Goal: Information Seeking & Learning: Learn about a topic

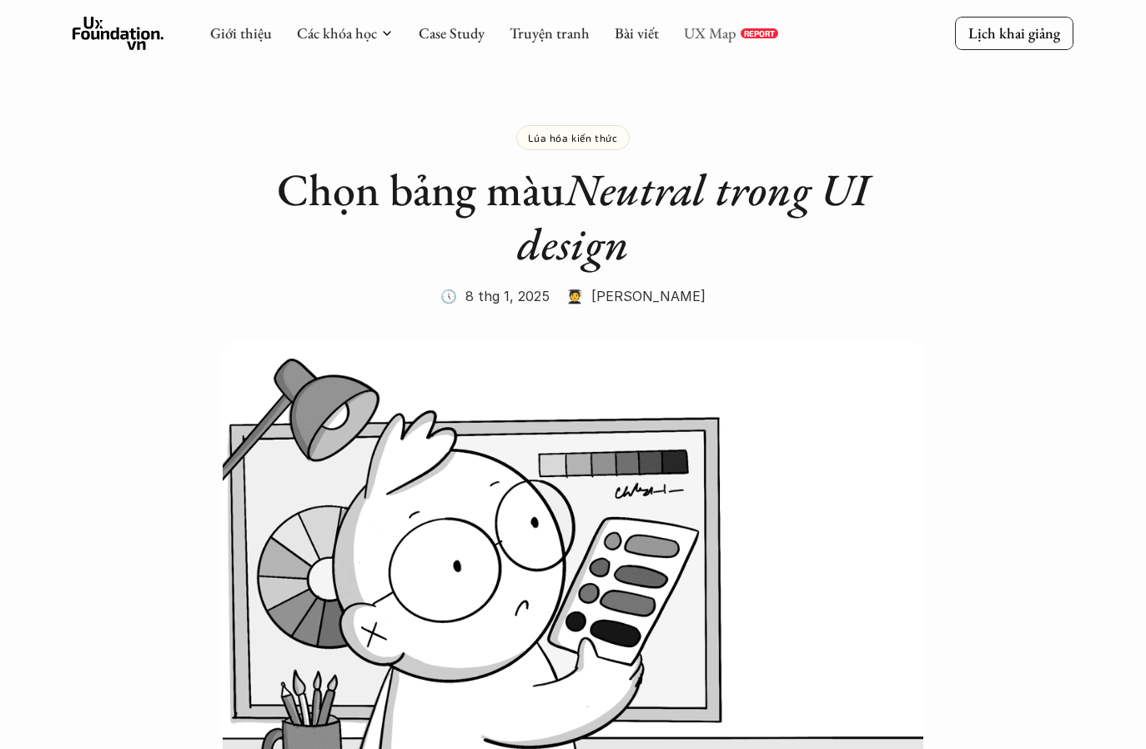
click at [700, 36] on link "UX Map" at bounding box center [710, 32] width 53 height 19
click at [471, 34] on link "Case Study" at bounding box center [452, 32] width 66 height 19
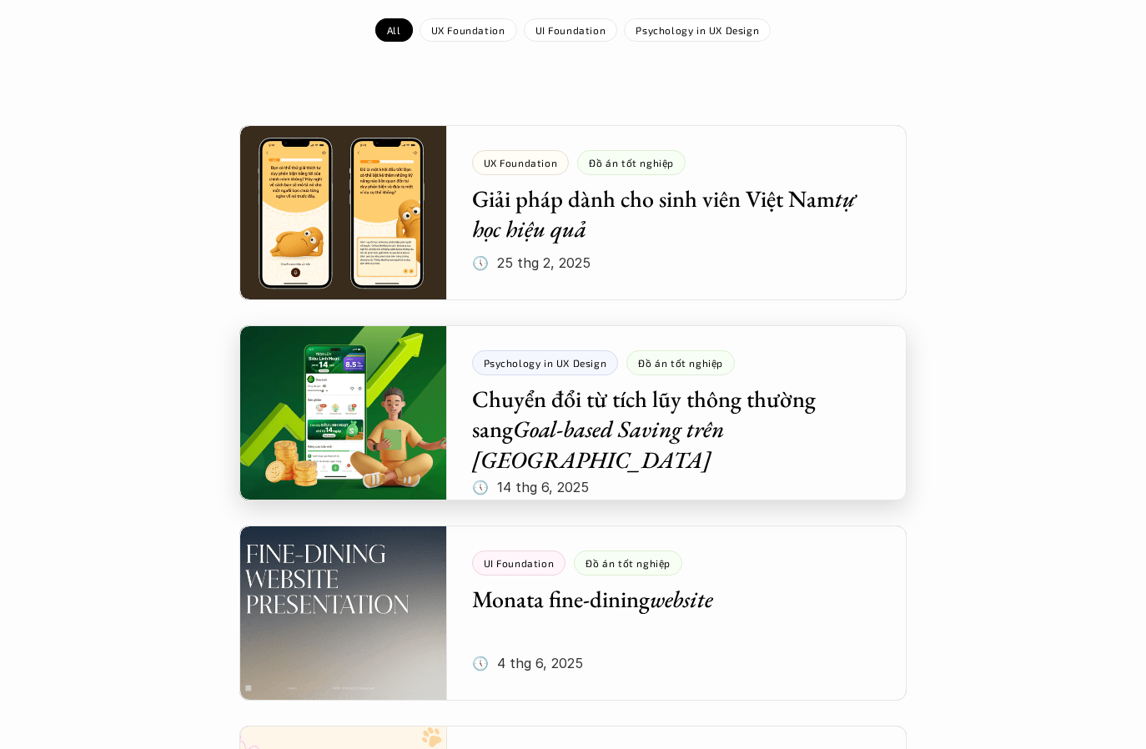
scroll to position [268, 0]
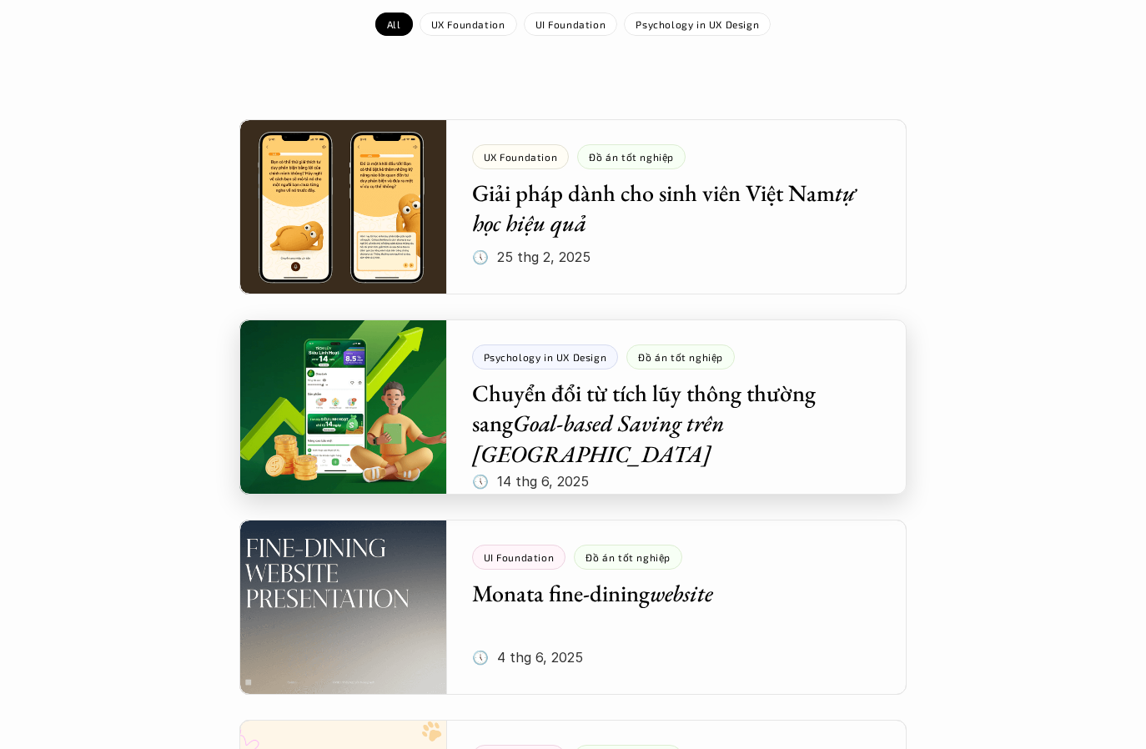
click at [370, 416] on div at bounding box center [572, 407] width 667 height 175
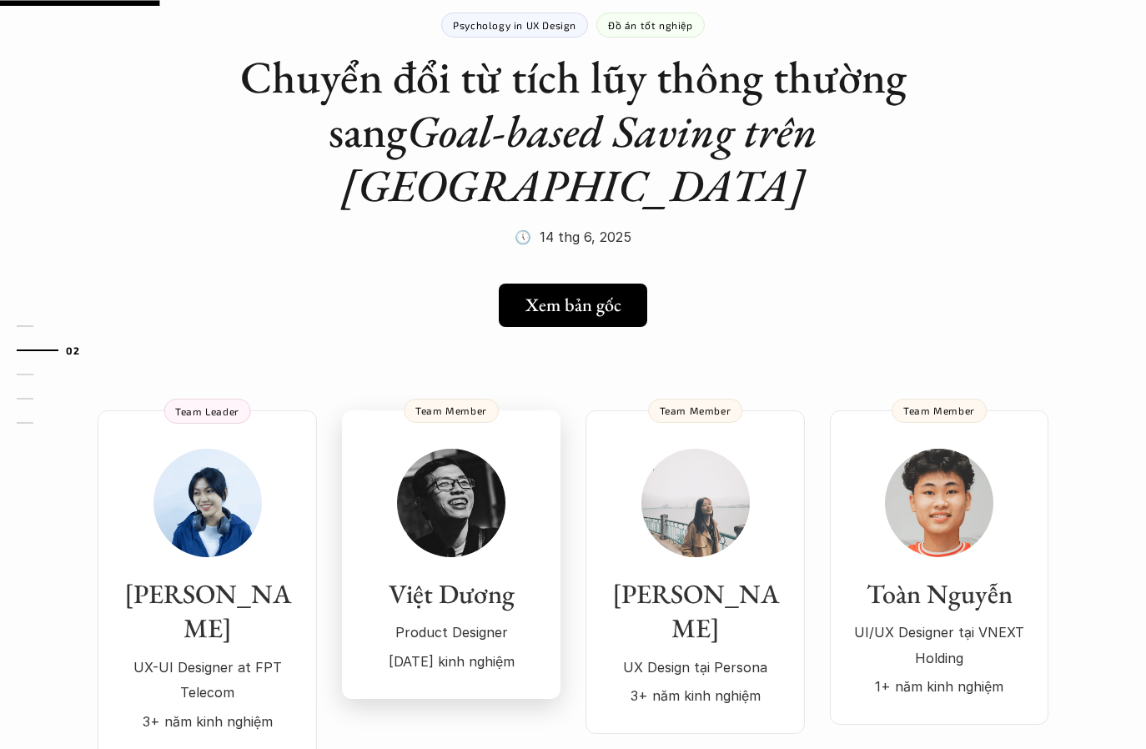
scroll to position [88, 0]
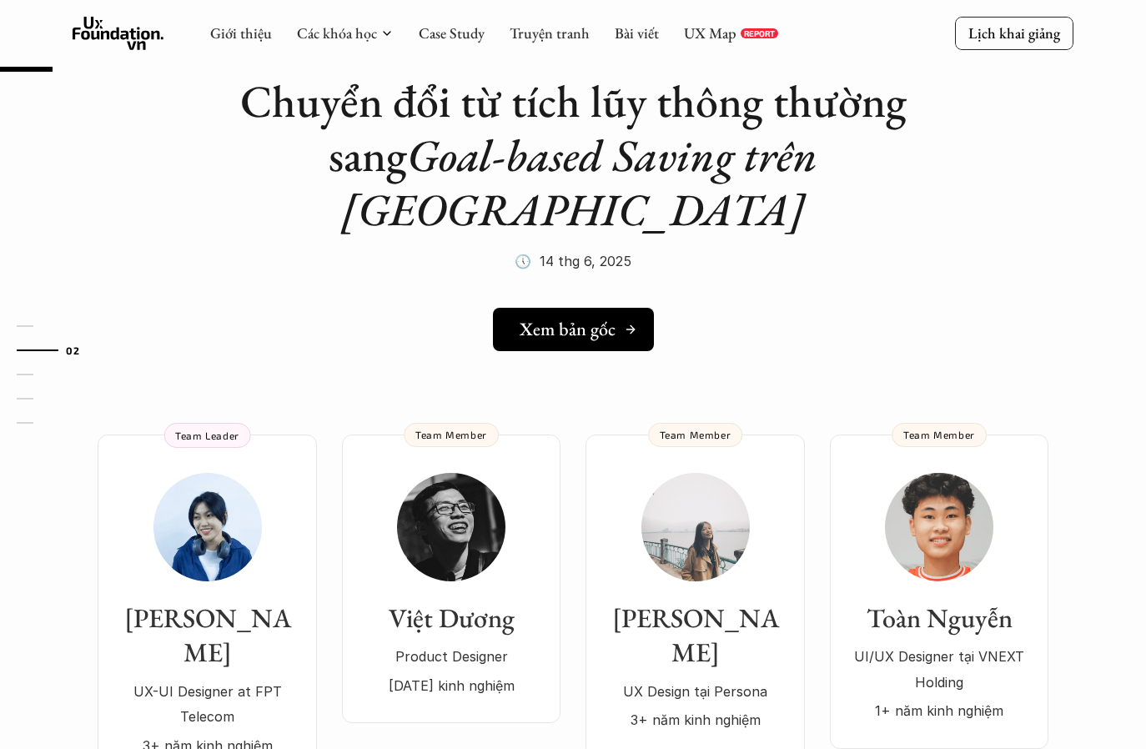
click at [596, 319] on h5 "Xem bản gốc" at bounding box center [568, 330] width 96 height 22
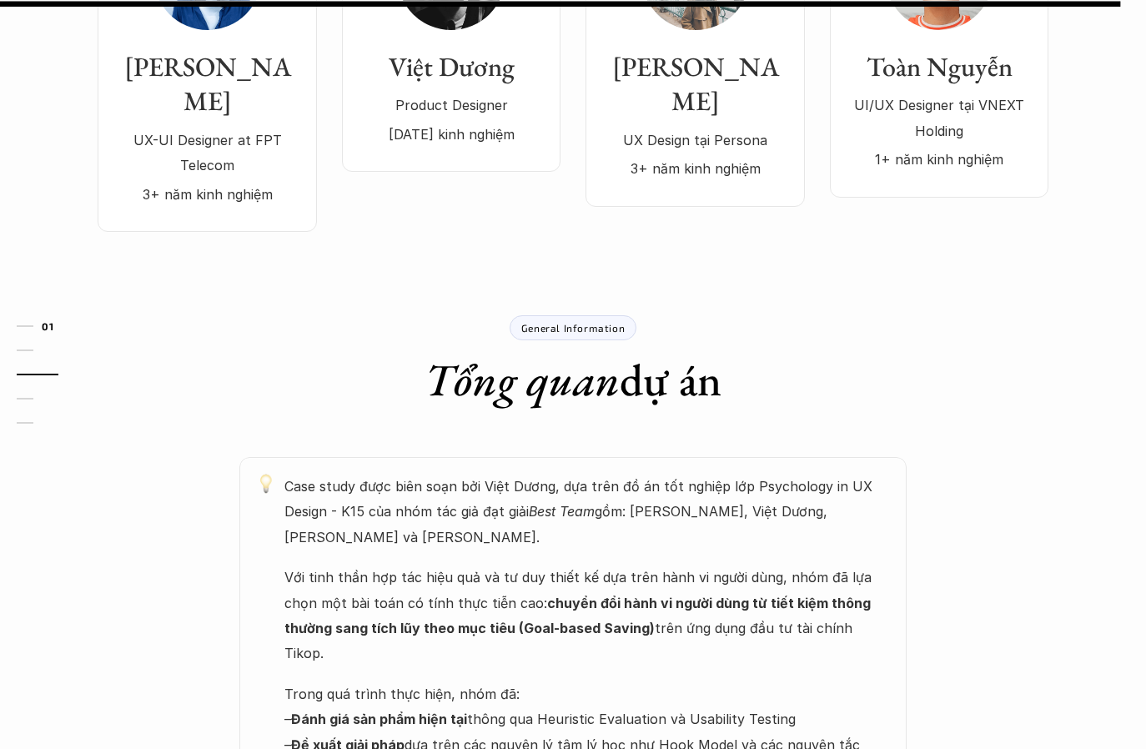
scroll to position [0, 0]
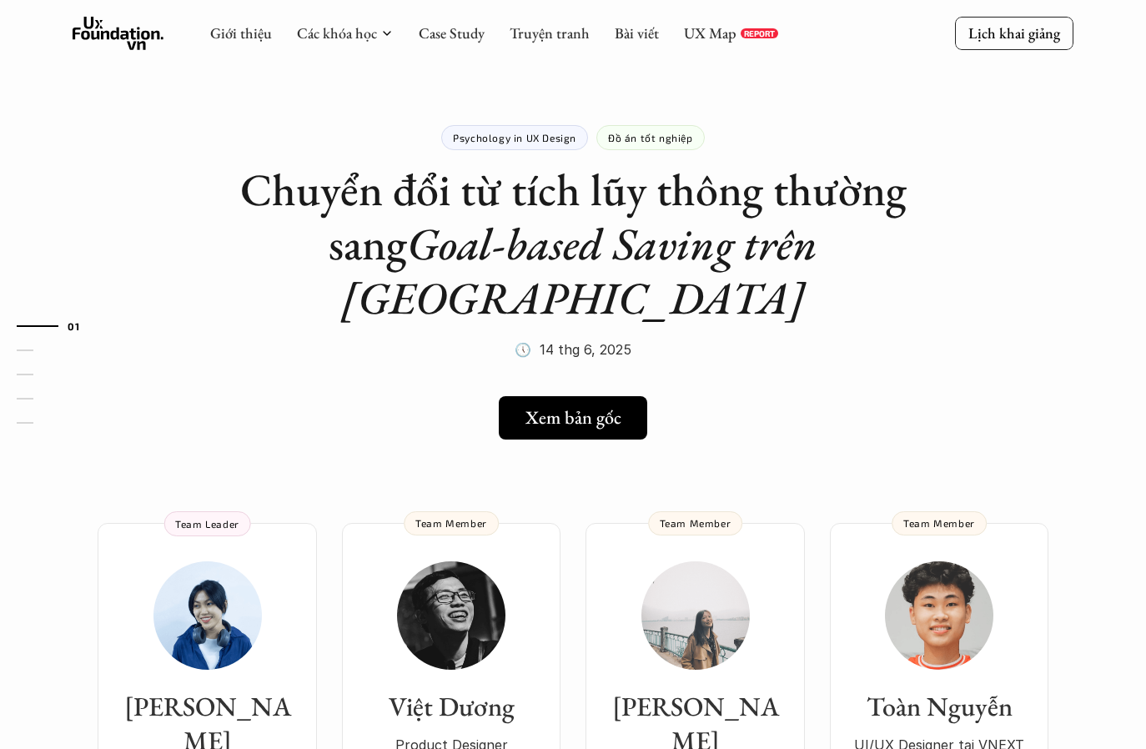
click at [525, 132] on p "Psychology in UX Design" at bounding box center [514, 138] width 123 height 12
click at [534, 137] on p "Psychology in UX Design" at bounding box center [514, 138] width 123 height 12
click at [444, 33] on link "Case Study" at bounding box center [452, 32] width 66 height 19
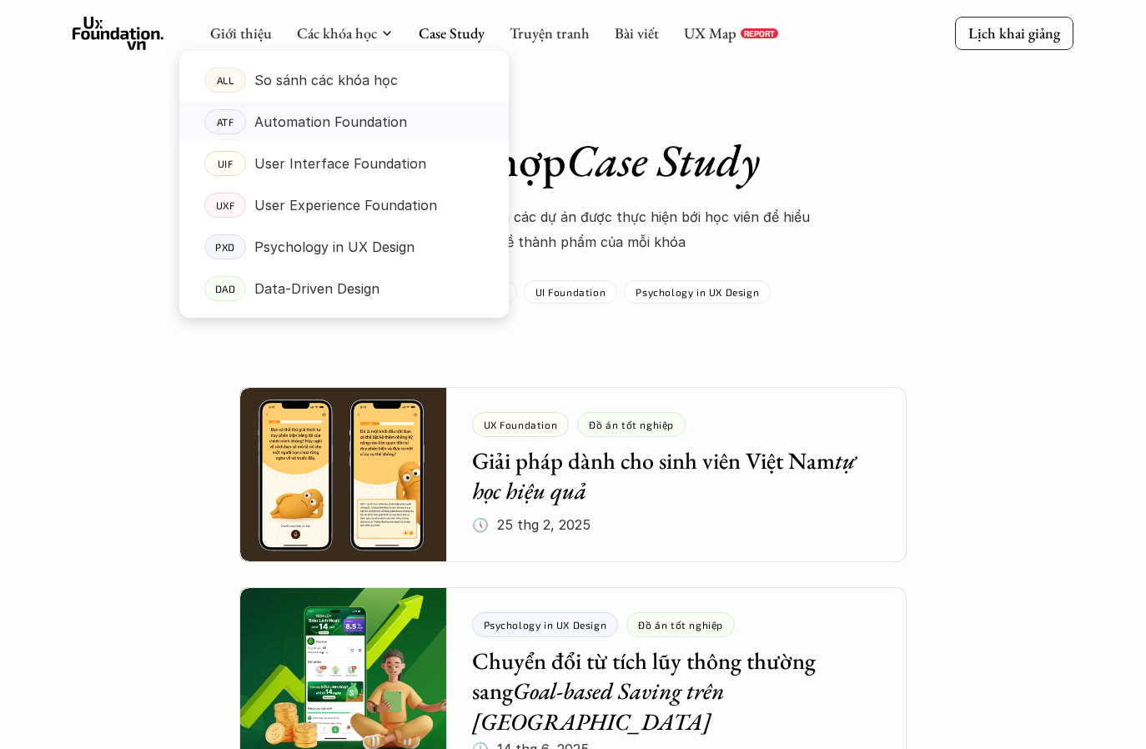
click at [318, 118] on p "Automation Foundation" at bounding box center [330, 121] width 153 height 25
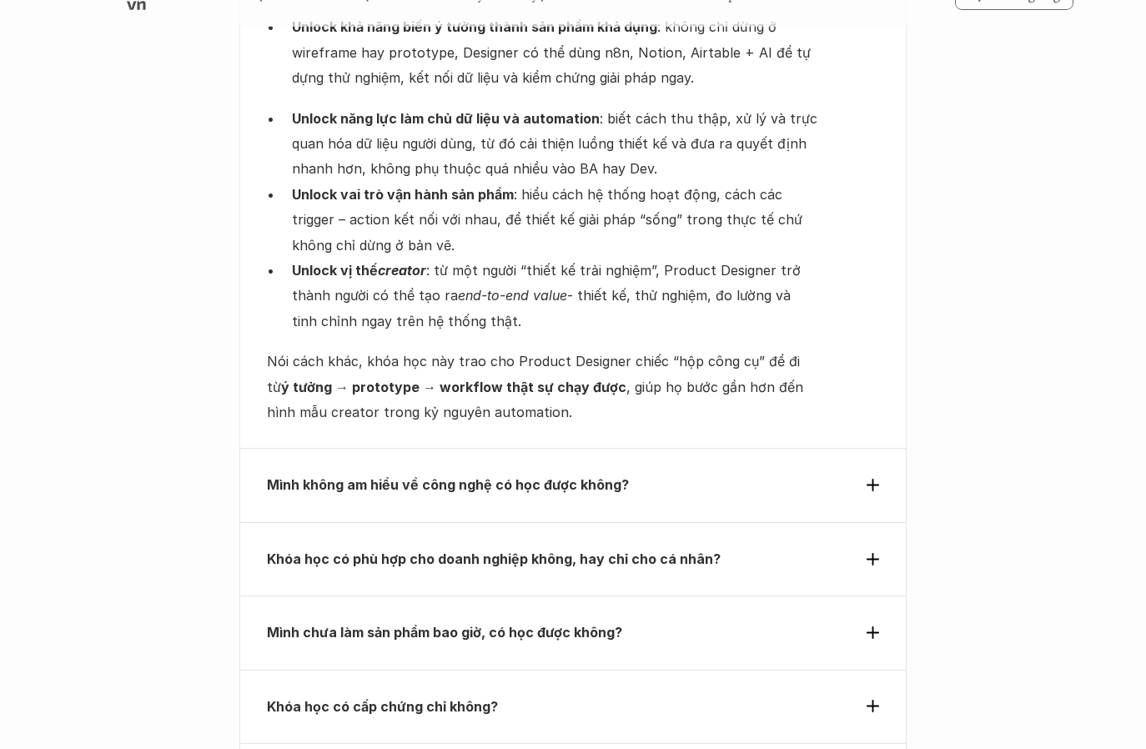
scroll to position [5696, 0]
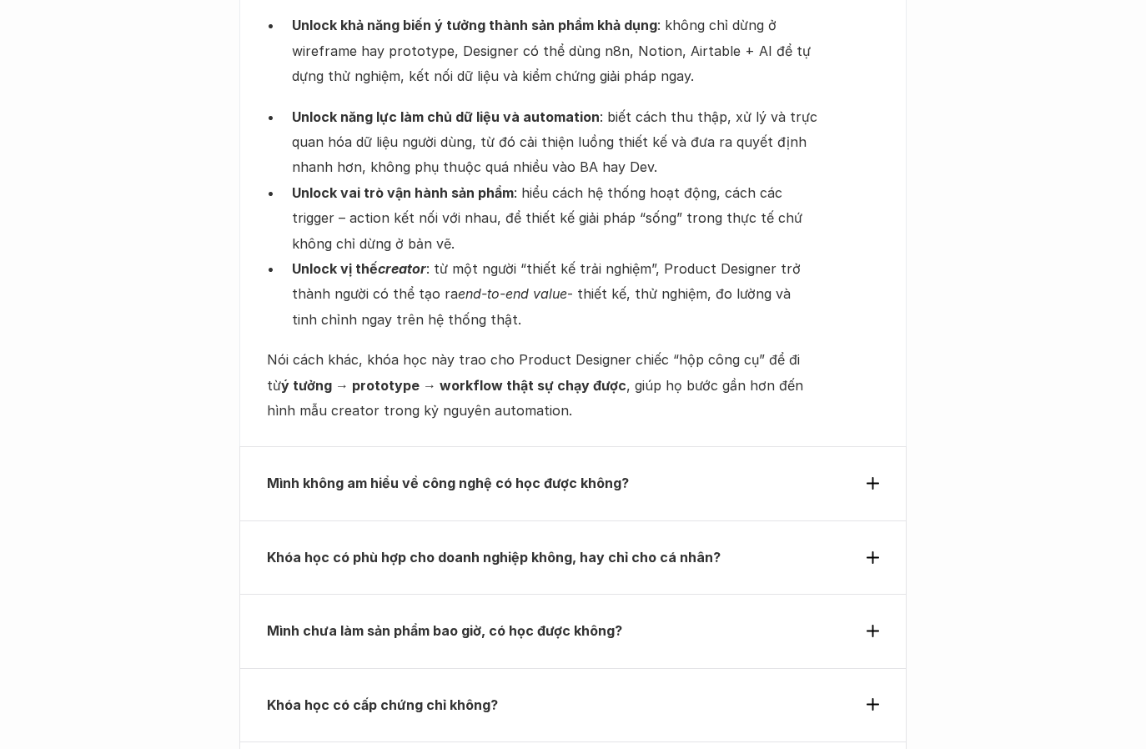
click at [463, 452] on div "Mình không am hiểu về công nghệ có học được không?" at bounding box center [572, 482] width 667 height 73
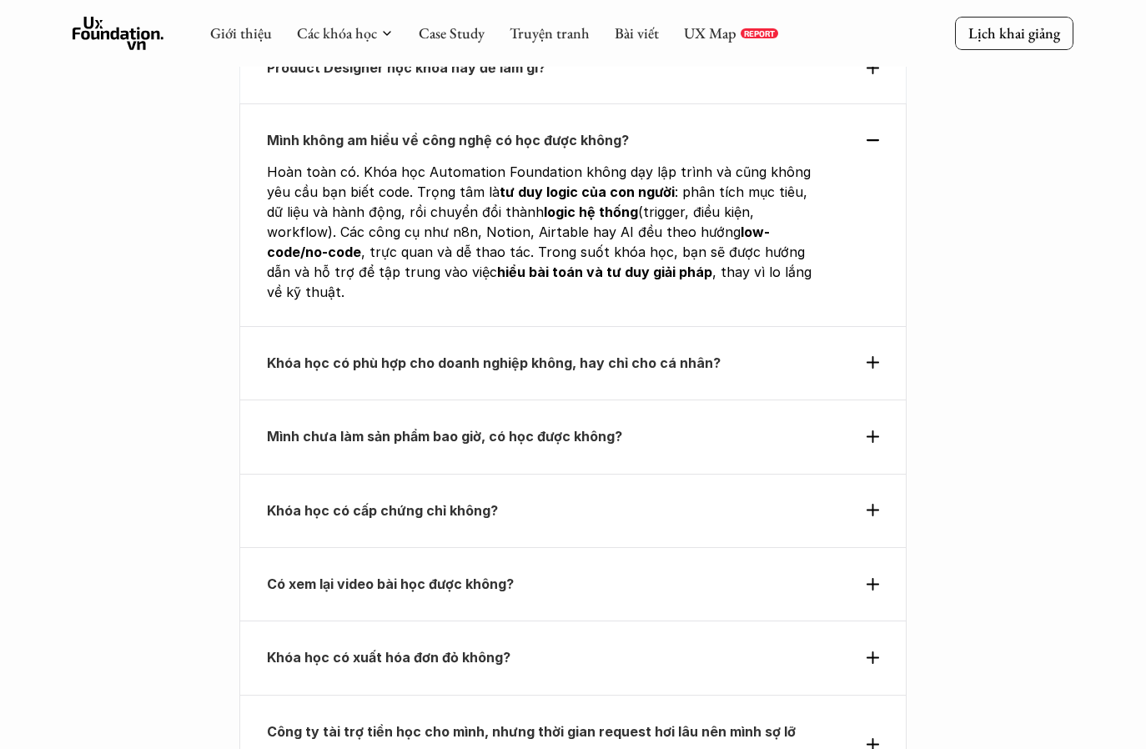
scroll to position [5598, 0]
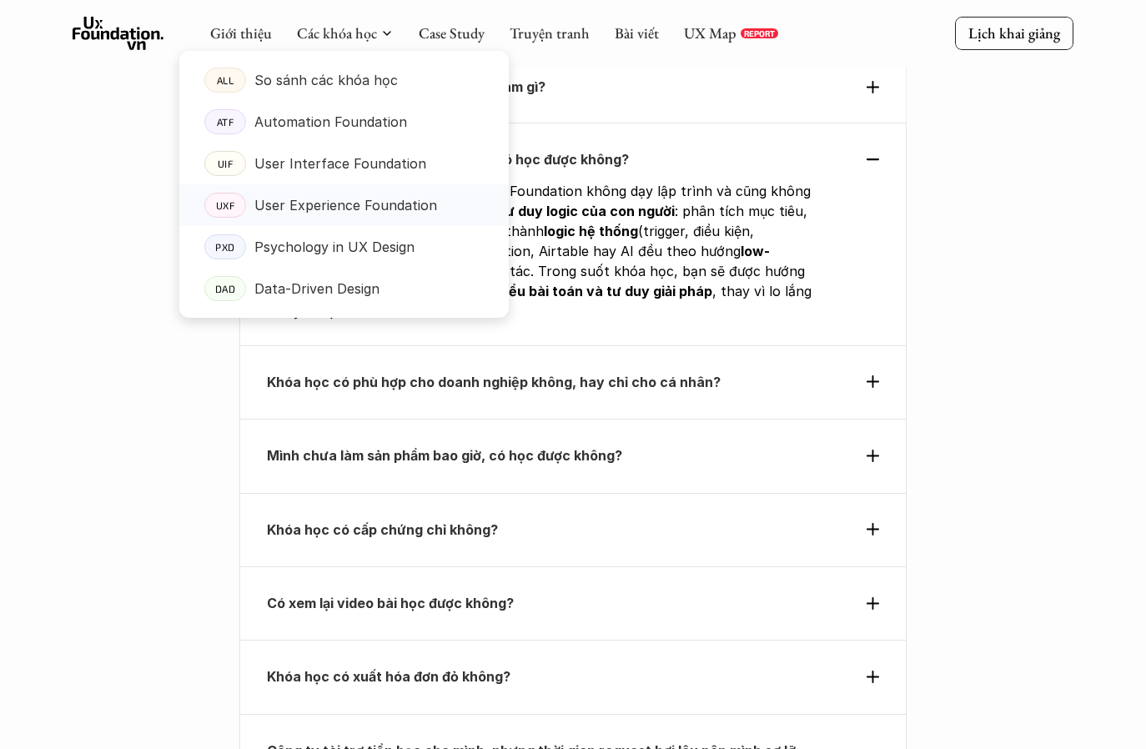
click at [317, 204] on p "User Experience Foundation" at bounding box center [345, 205] width 183 height 25
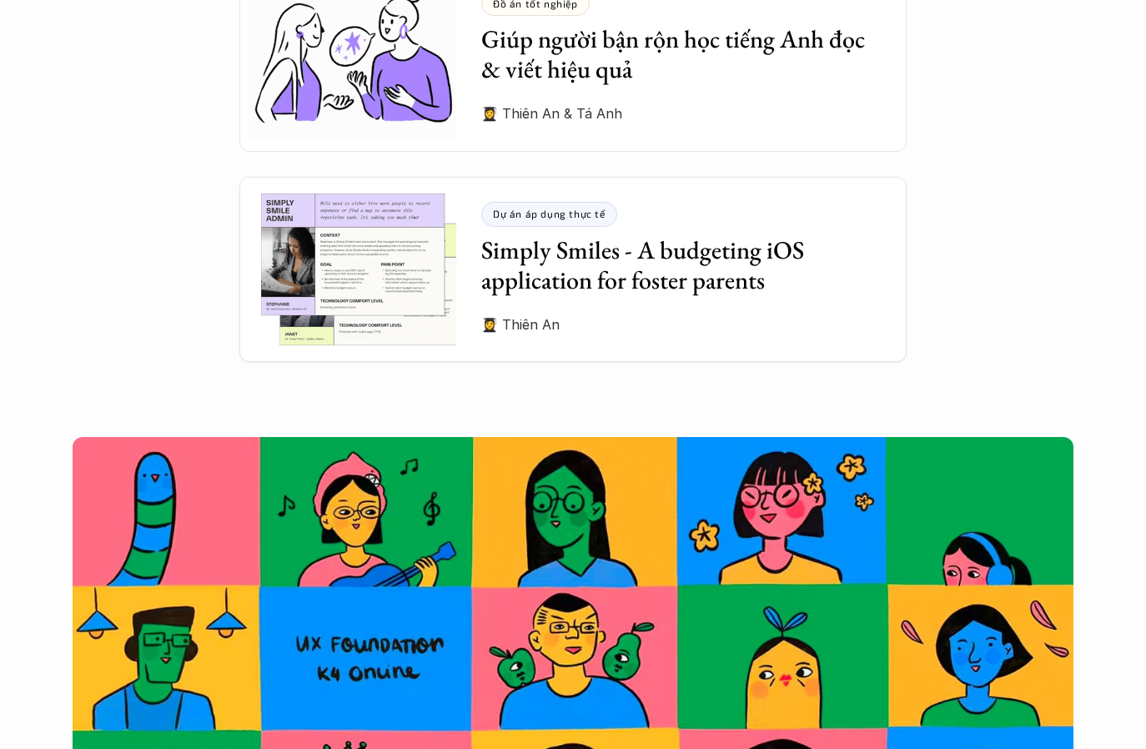
scroll to position [4793, 0]
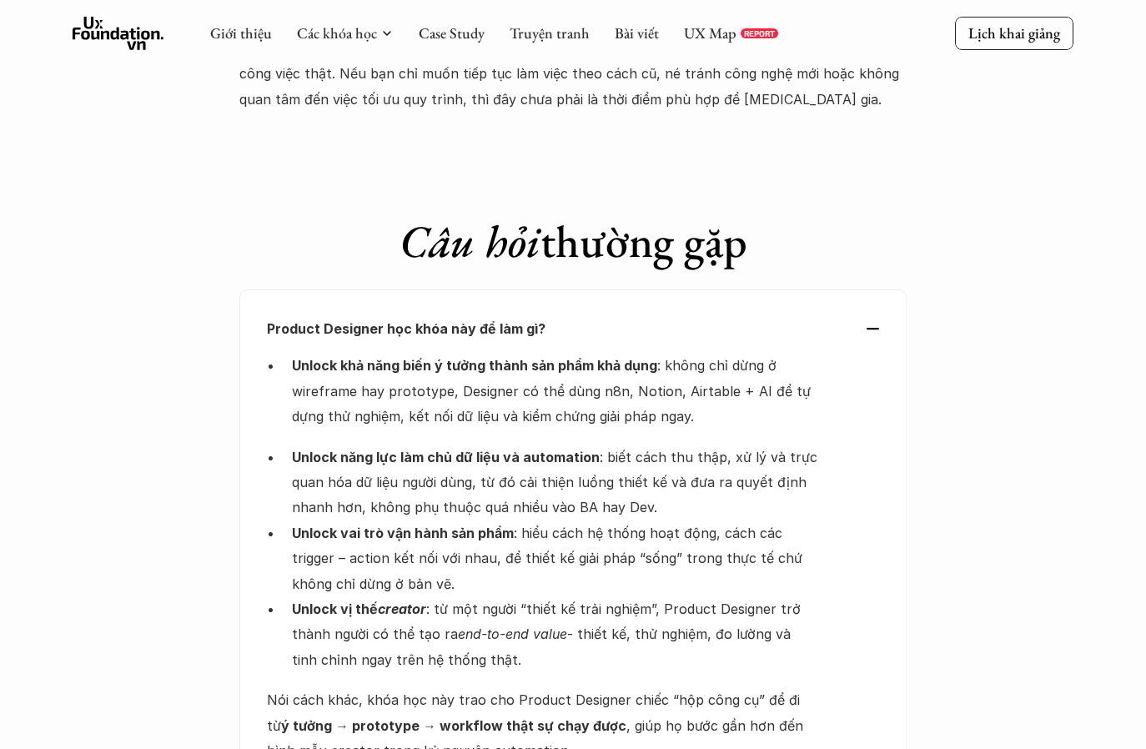
scroll to position [4940, 0]
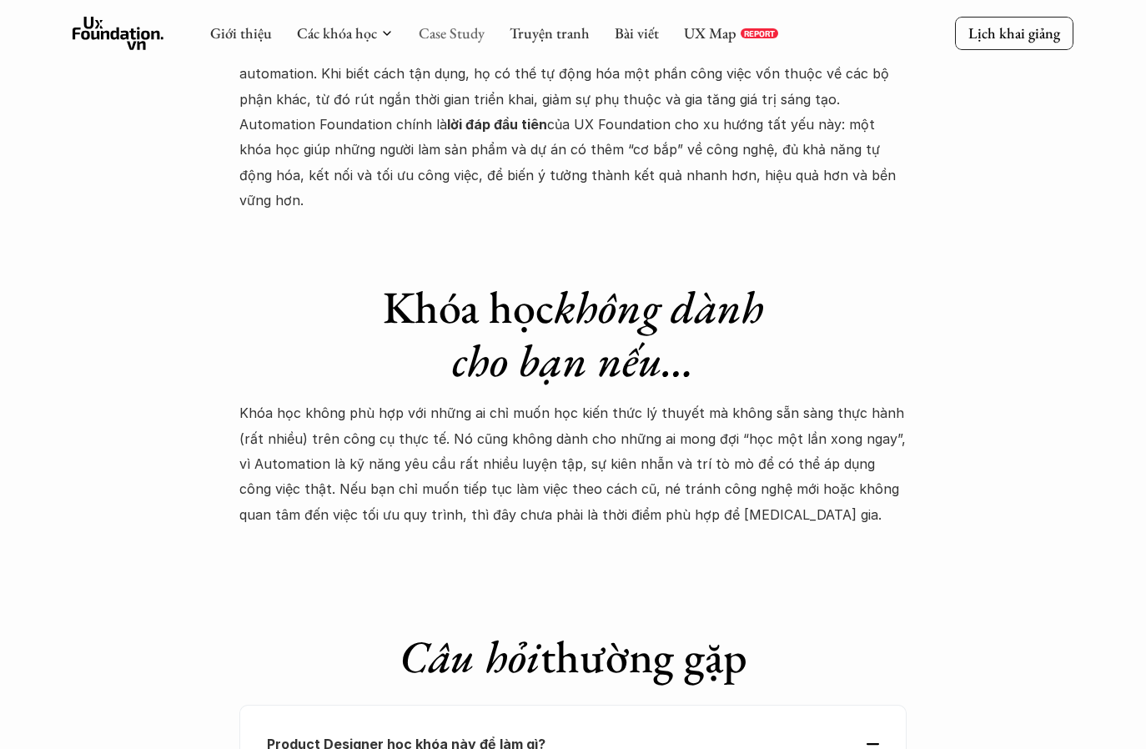
click at [446, 33] on link "Case Study" at bounding box center [452, 32] width 66 height 19
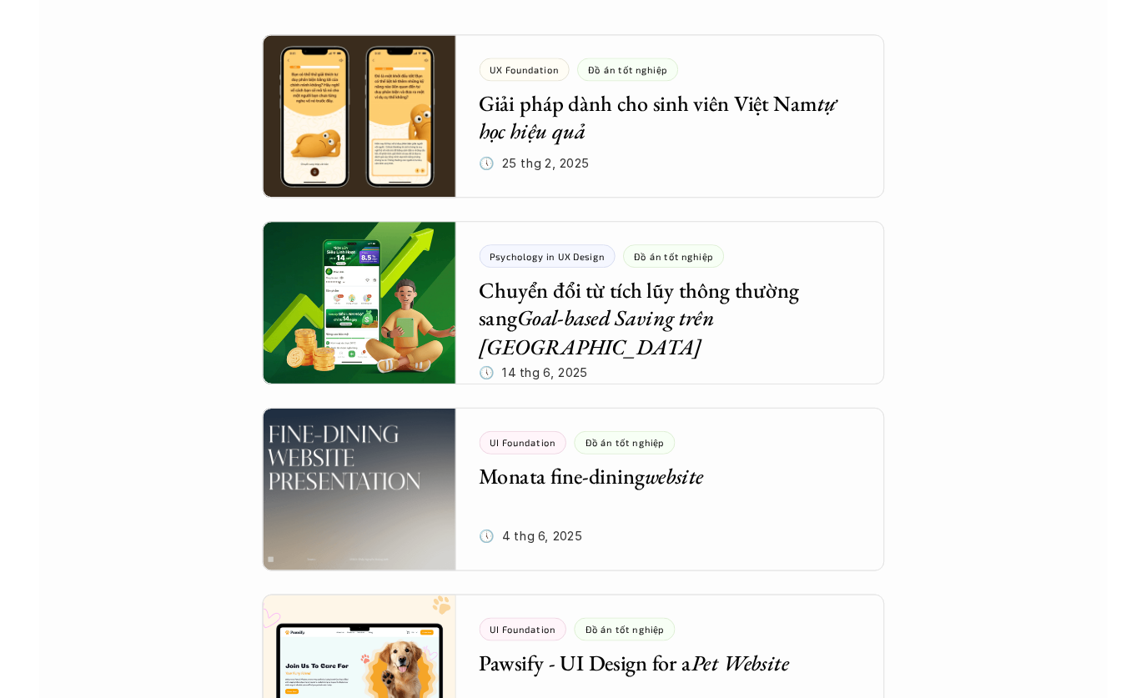
scroll to position [353, 0]
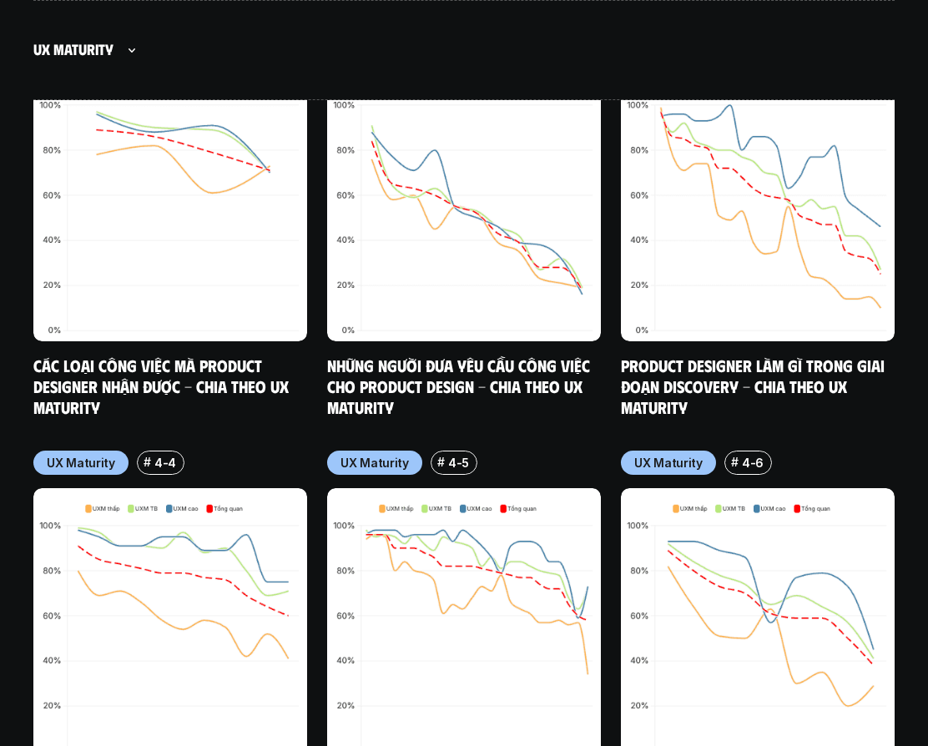
scroll to position [9236, 0]
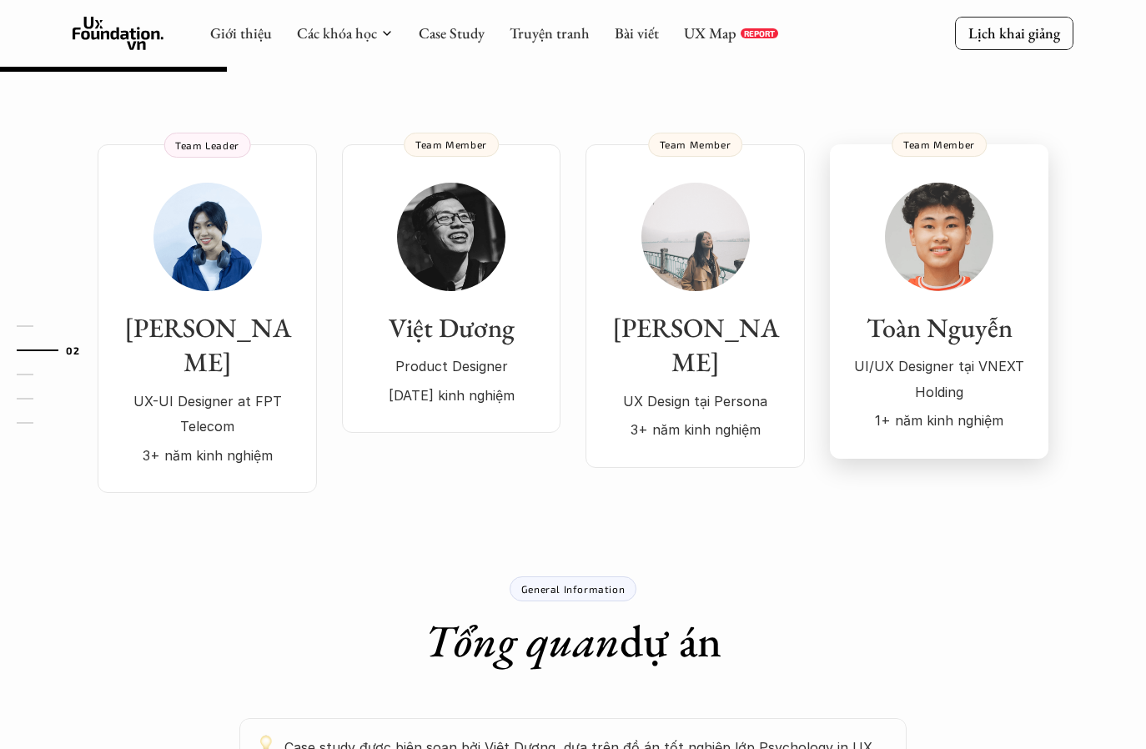
scroll to position [382, 0]
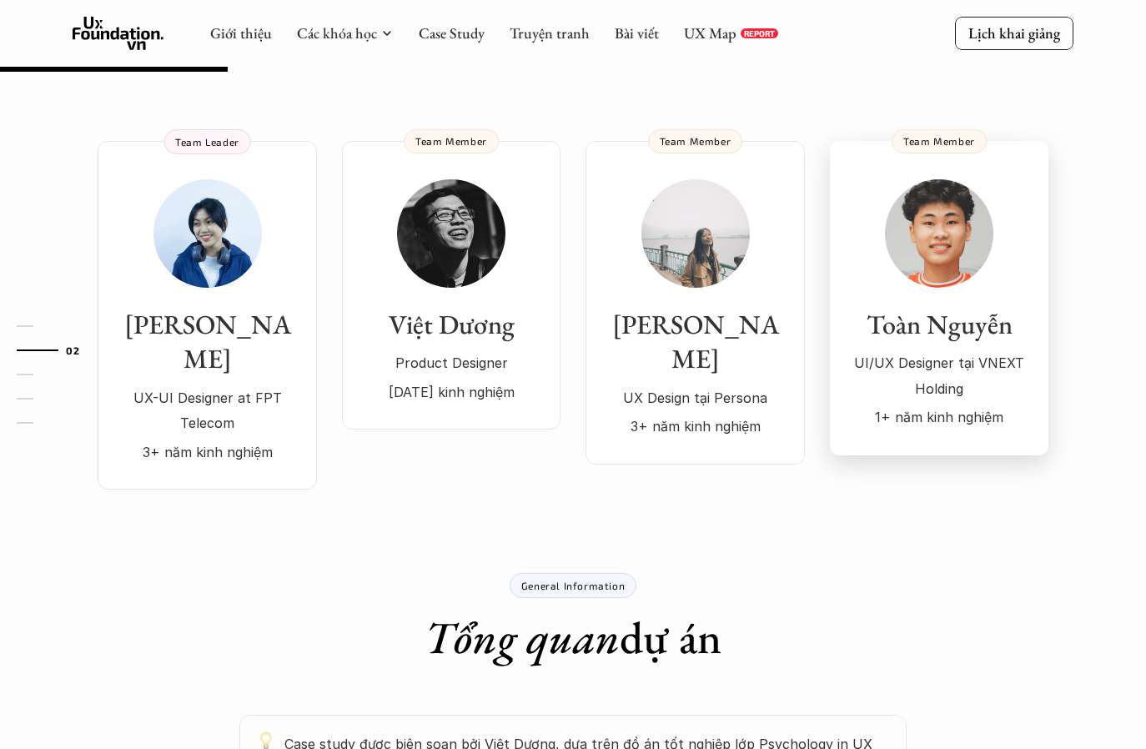
click at [930, 350] on div "UI/UX Designer tại VNEXT Holding 1+ năm kinh nghiệm" at bounding box center [939, 389] width 185 height 79
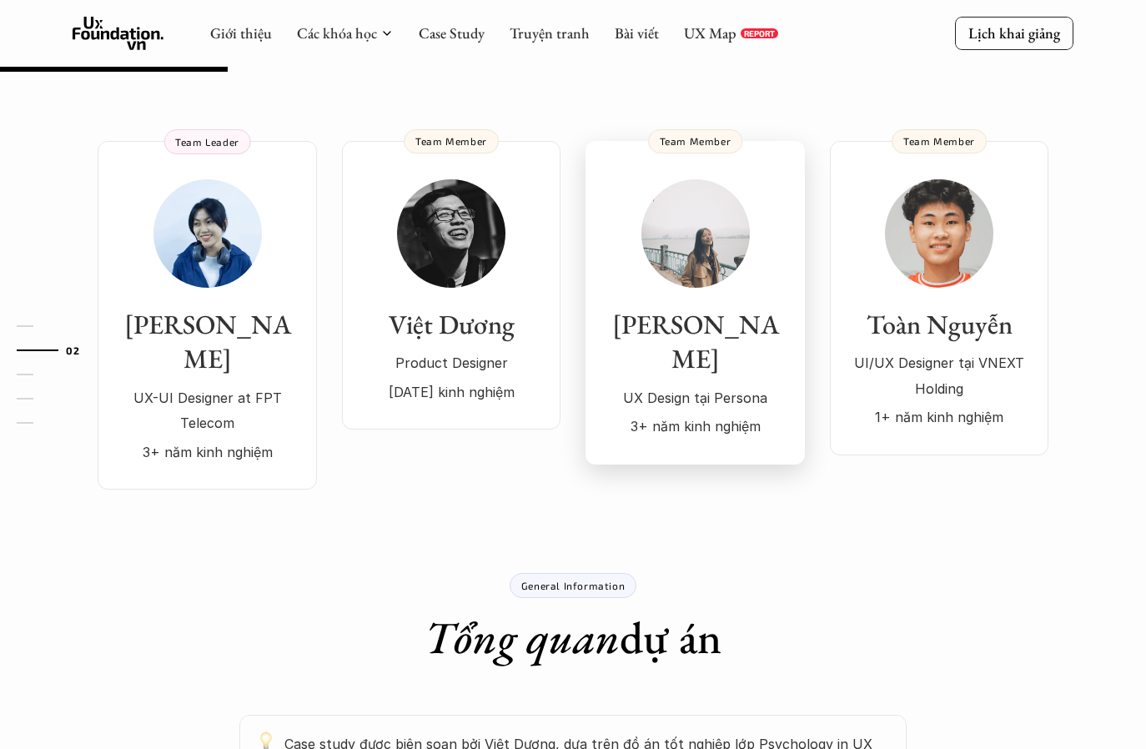
click at [727, 385] on p "UX Design tại Persona" at bounding box center [695, 397] width 186 height 25
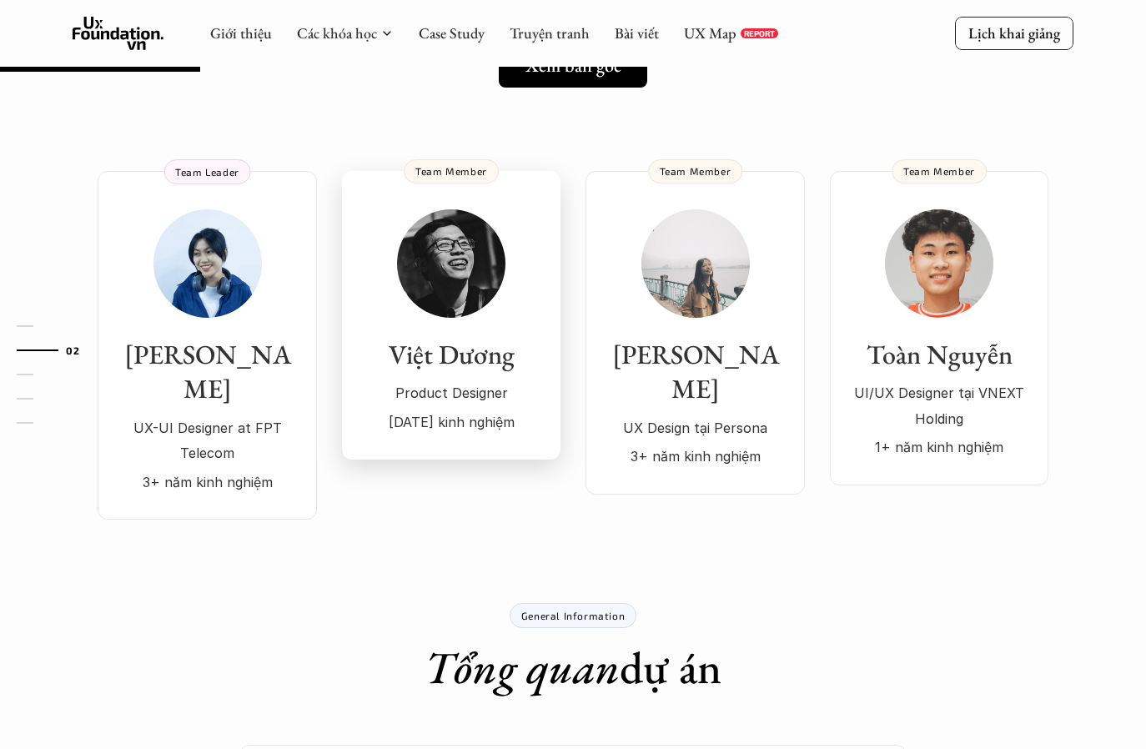
scroll to position [335, 0]
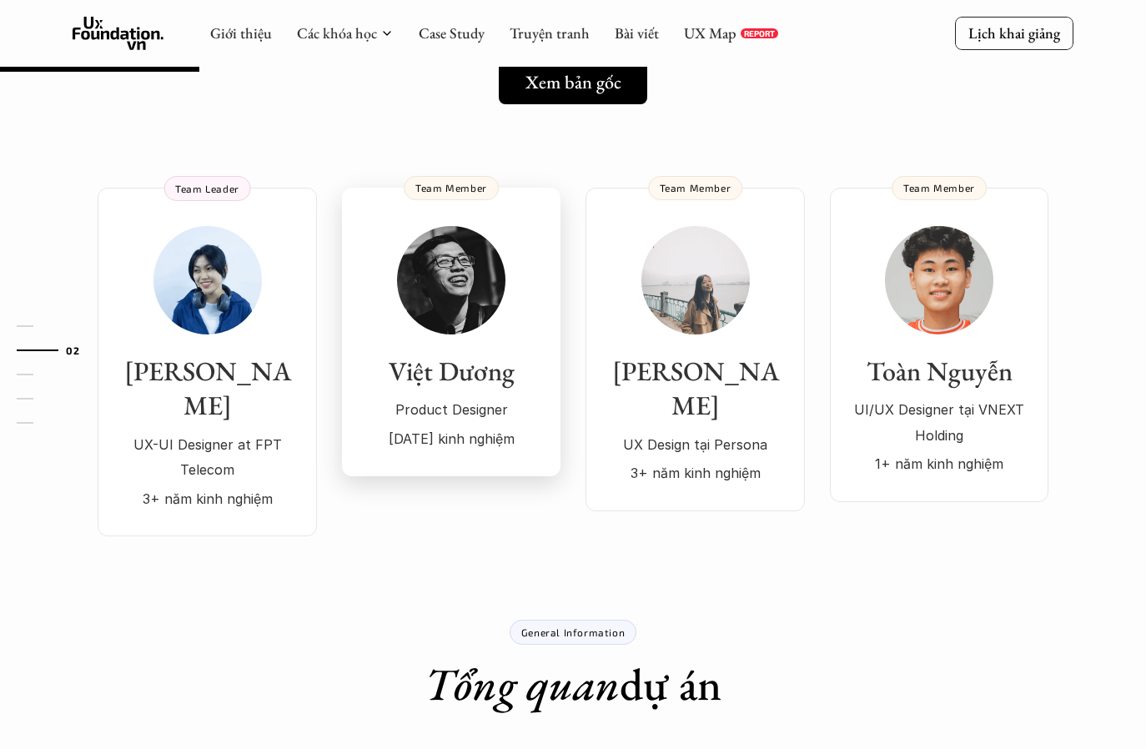
click at [446, 426] on p "[DATE] kinh nghiệm" at bounding box center [451, 438] width 185 height 25
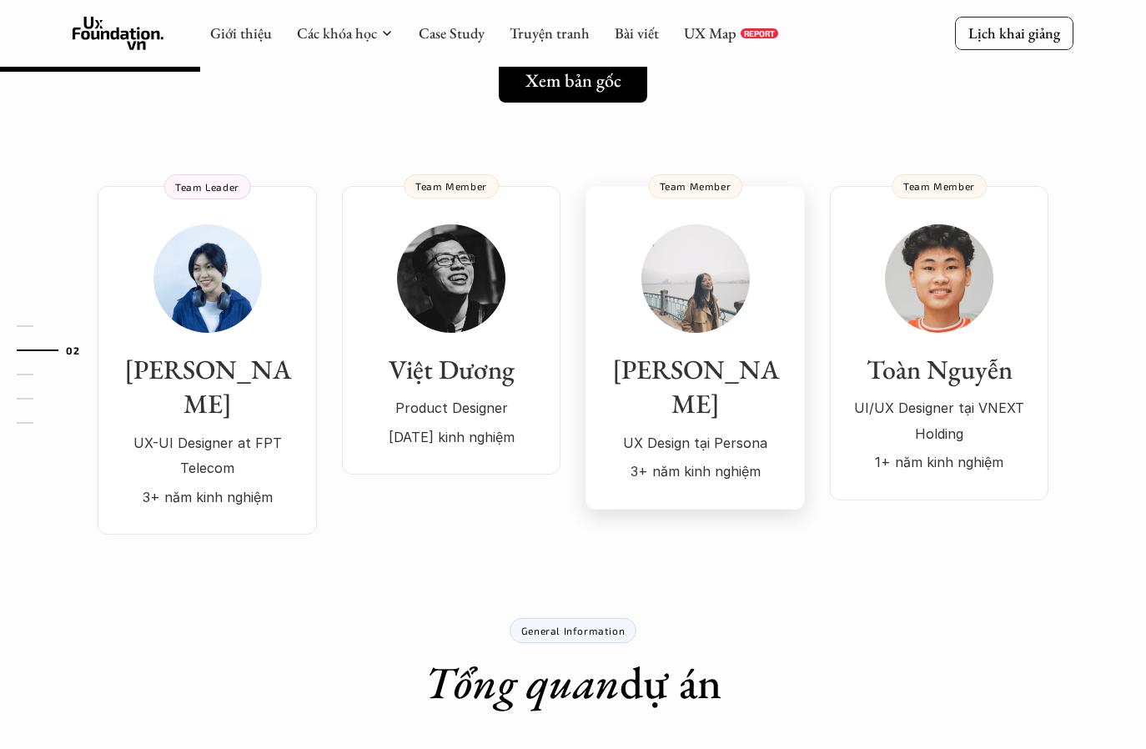
scroll to position [339, 0]
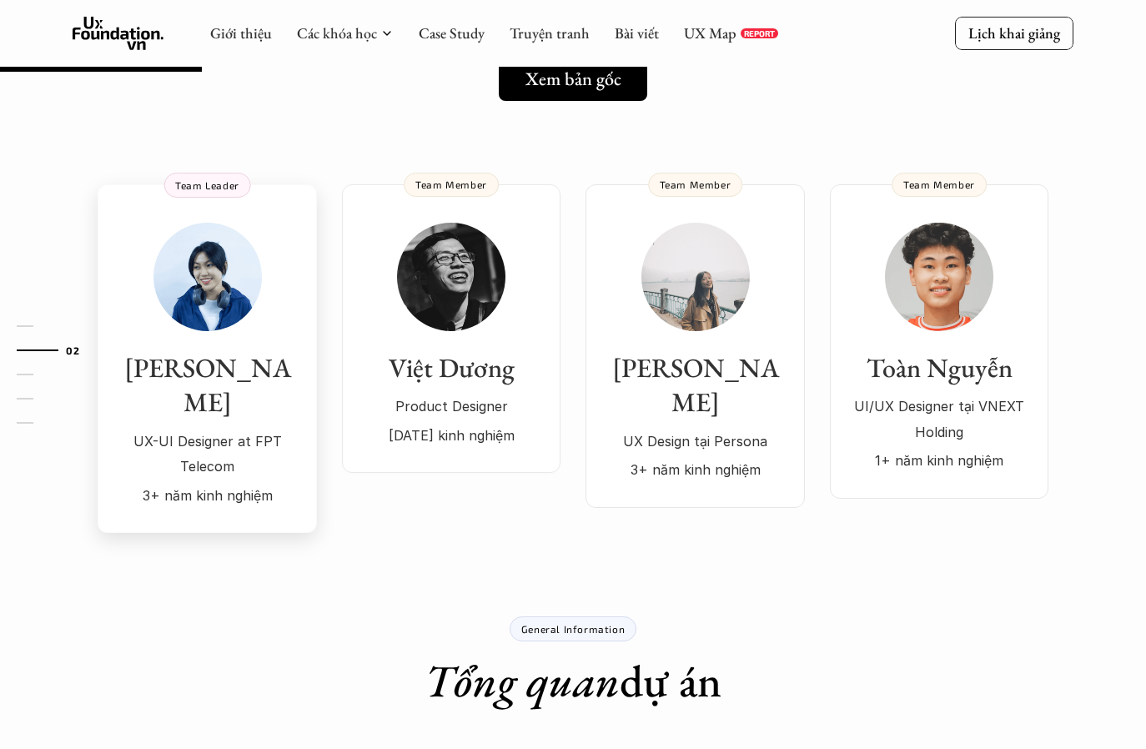
click at [280, 272] on div "Kim Ngân UX-UI Designer at FPT Telecom 3+ năm kinh nghiệm" at bounding box center [207, 365] width 186 height 285
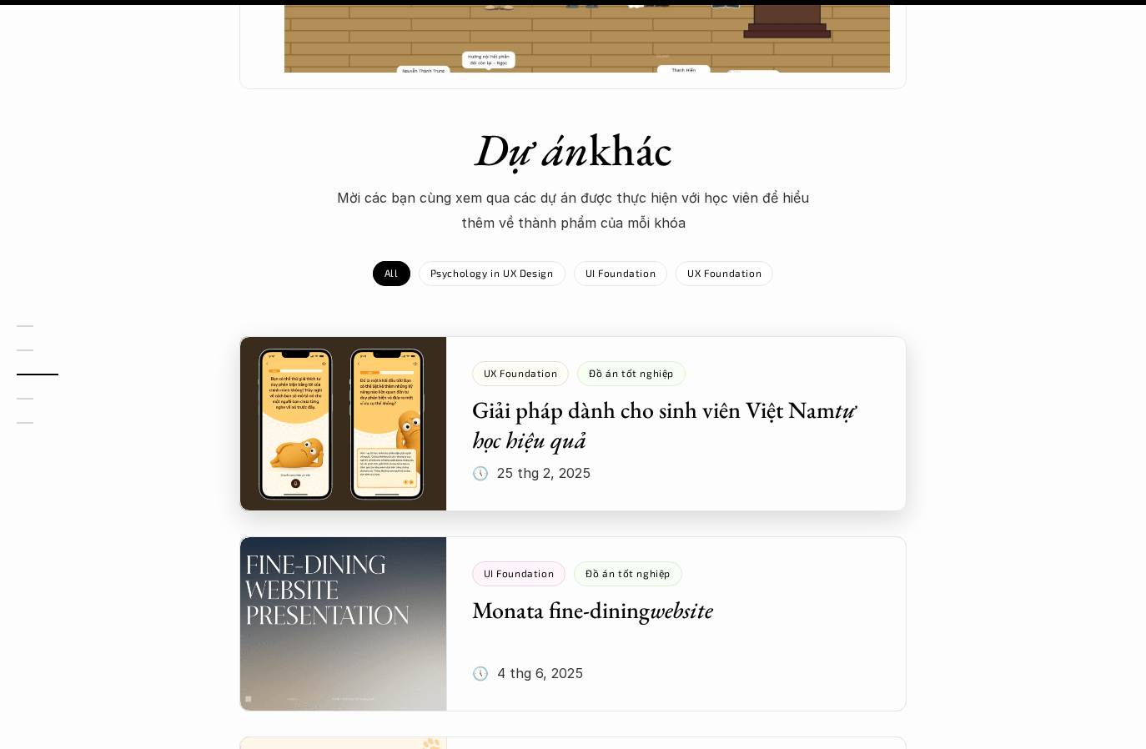
scroll to position [0, 0]
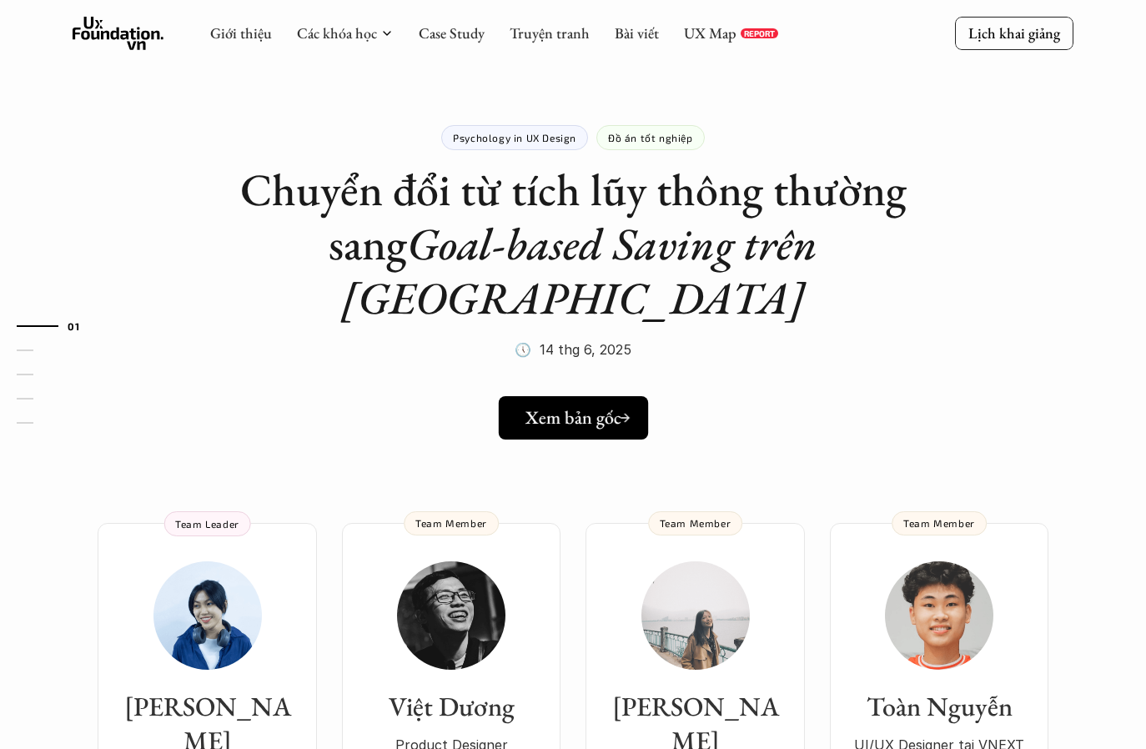
click at [597, 396] on link "Xem bản gốc" at bounding box center [572, 417] width 149 height 43
click at [460, 38] on link "Case Study" at bounding box center [452, 32] width 66 height 19
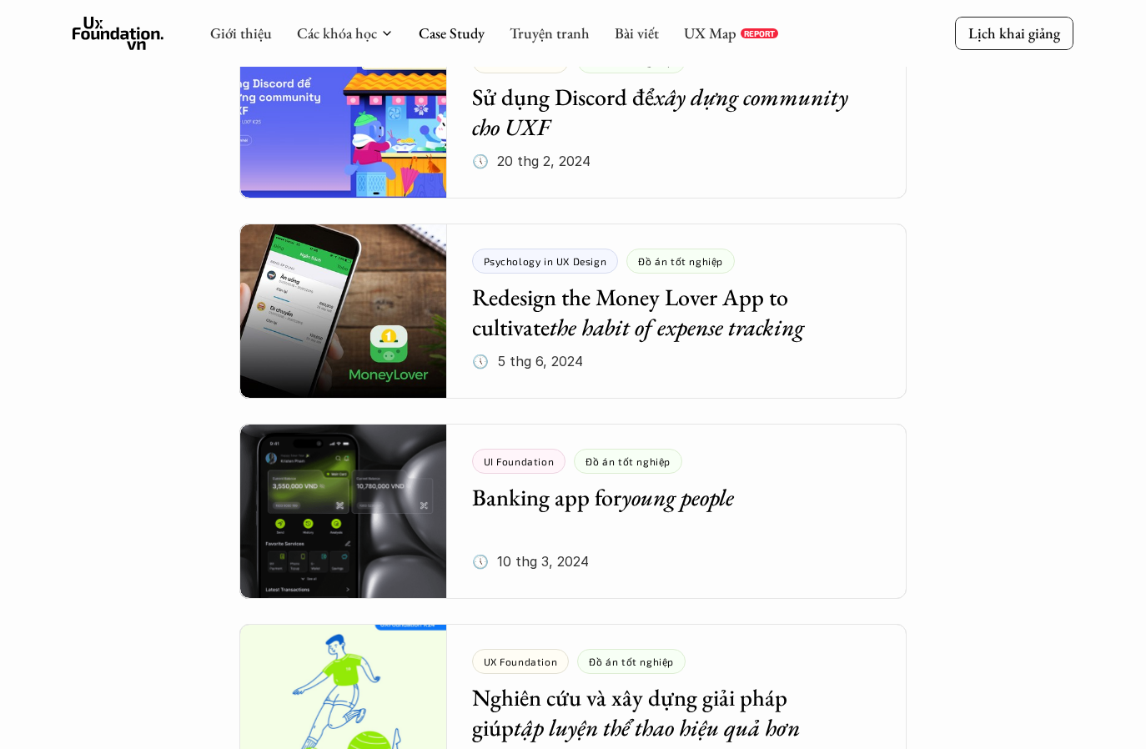
scroll to position [2165, 0]
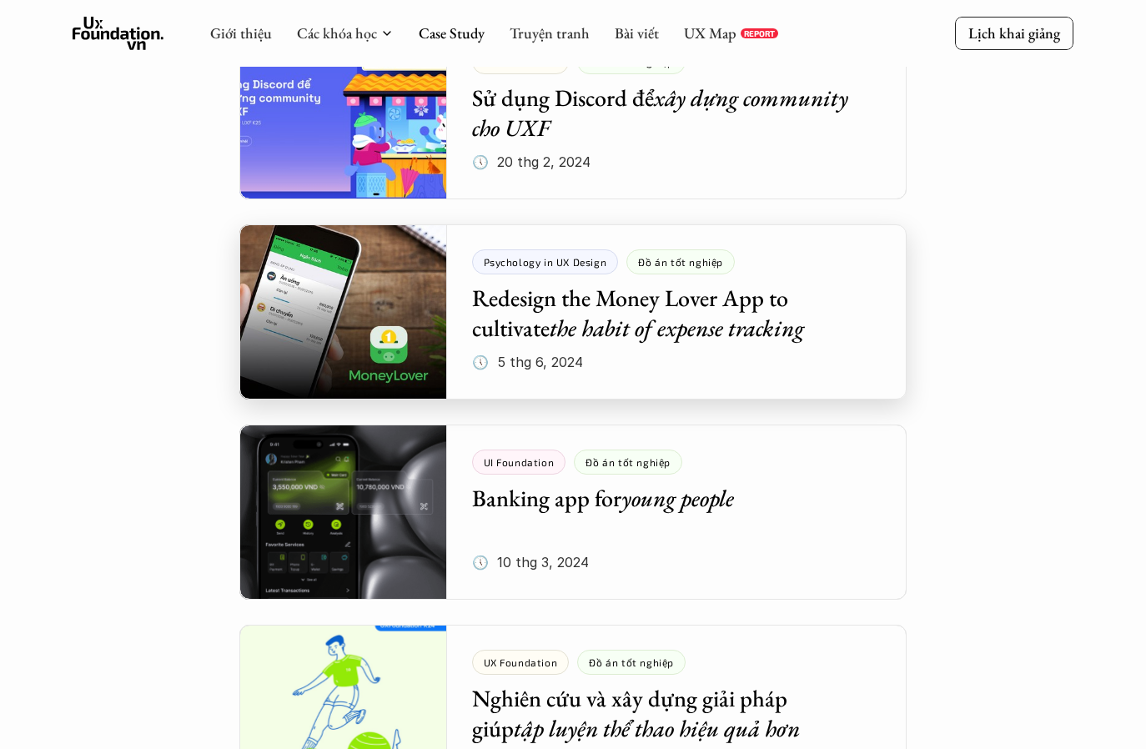
click at [584, 346] on div at bounding box center [572, 311] width 667 height 175
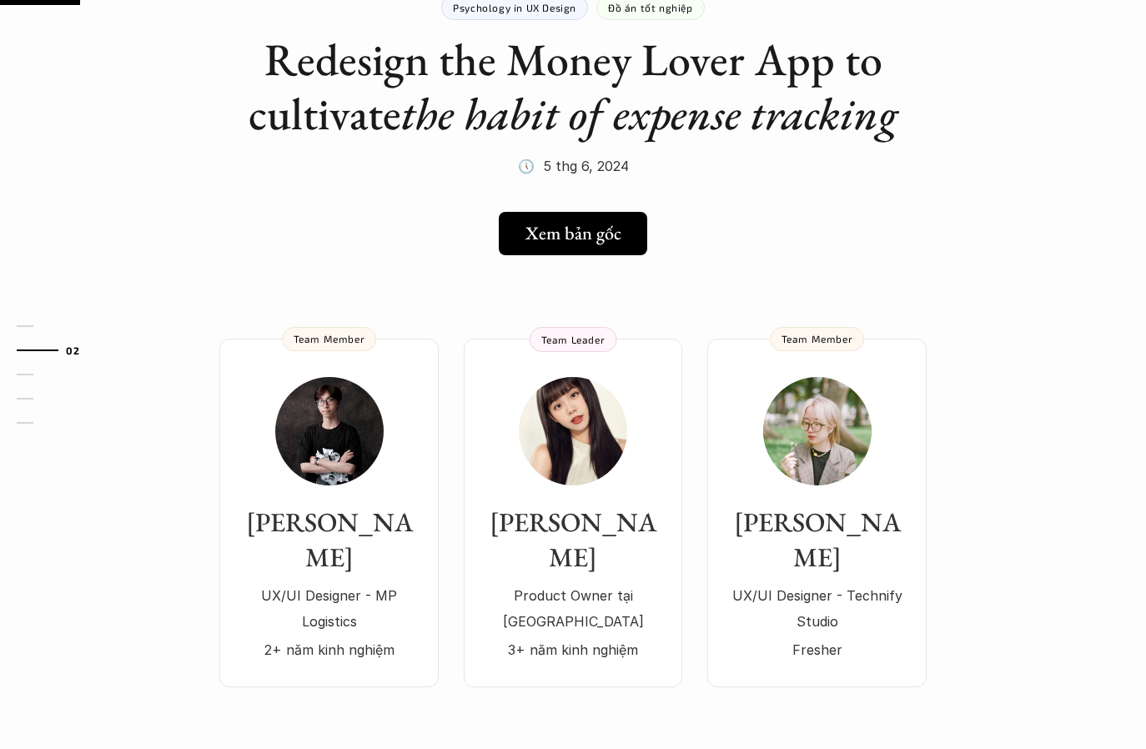
scroll to position [131, 0]
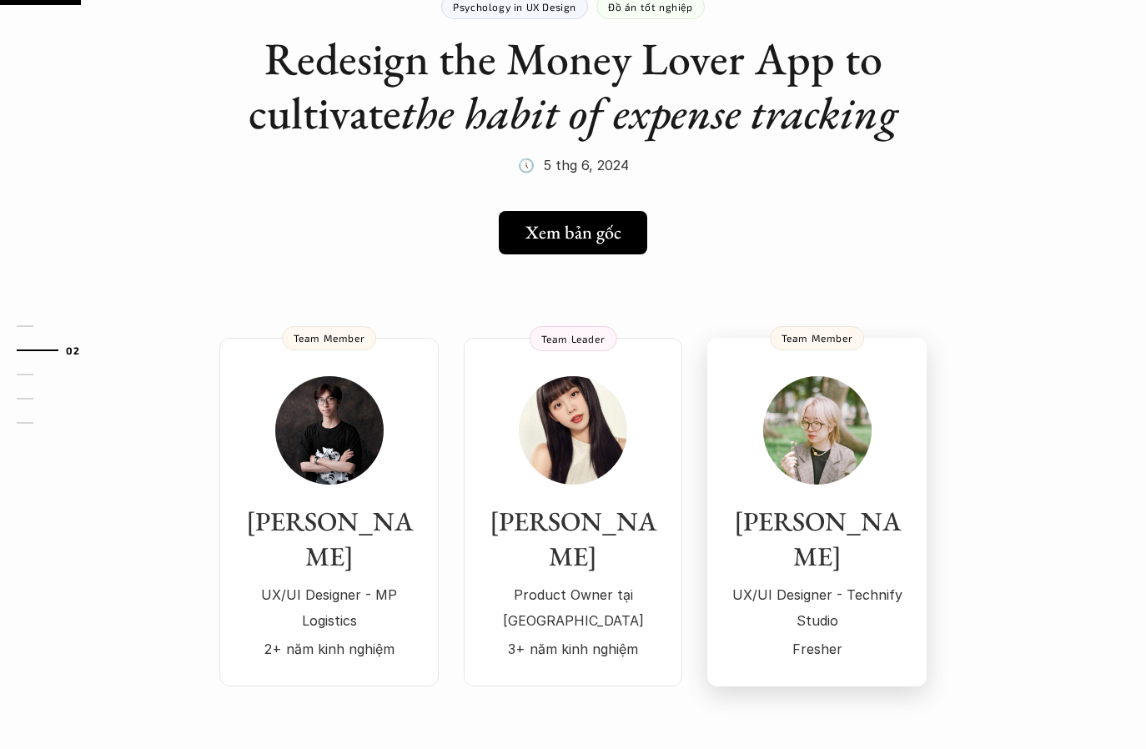
click at [849, 439] on img at bounding box center [817, 430] width 108 height 108
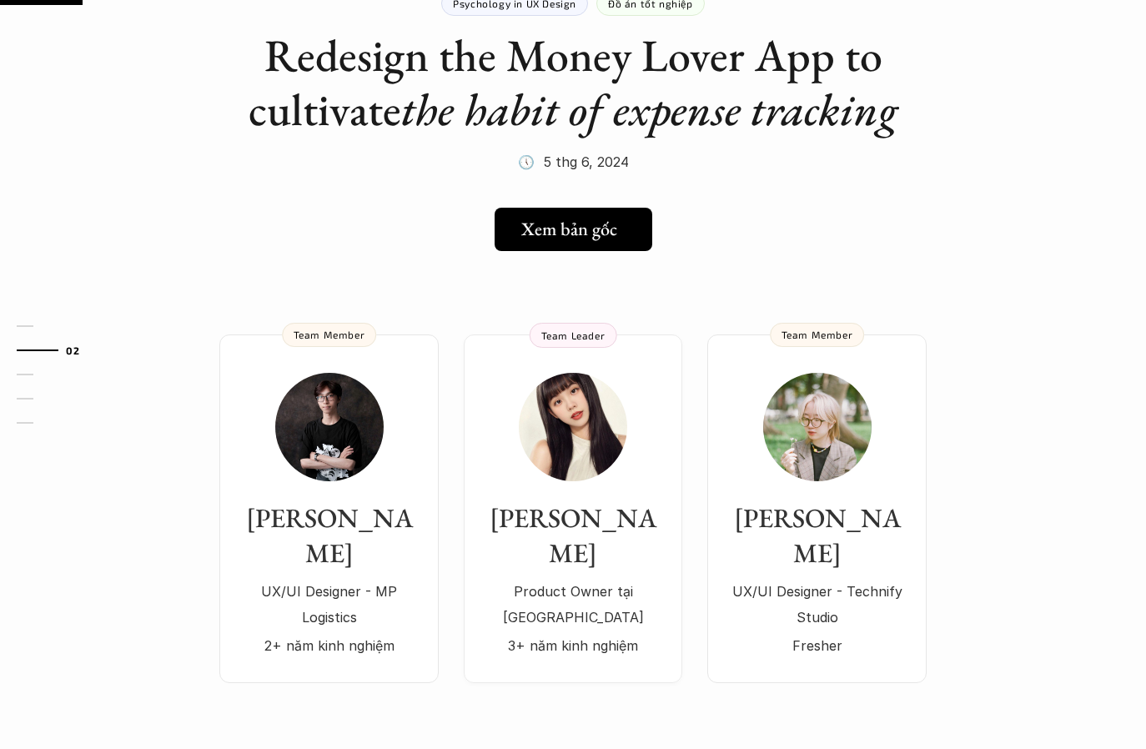
click at [547, 221] on h5 "Xem bản gốc" at bounding box center [569, 230] width 96 height 22
